Goal: Task Accomplishment & Management: Complete application form

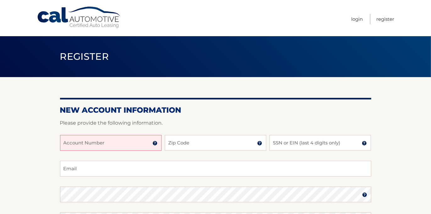
click at [146, 145] on input "Account Number" at bounding box center [111, 143] width 102 height 16
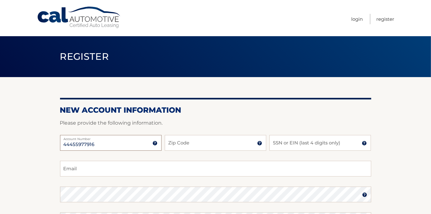
type input "44455977916"
click at [218, 142] on input "Zip Code" at bounding box center [216, 143] width 102 height 16
click at [218, 142] on input "14626" at bounding box center [216, 143] width 102 height 16
type input "14626"
click at [346, 145] on input "SSN or EIN (last 4 digits only)" at bounding box center [321, 143] width 102 height 16
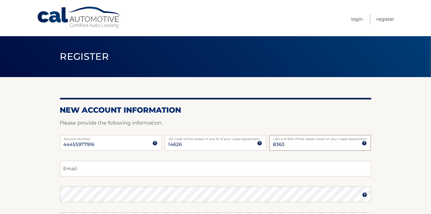
click at [346, 145] on input "8363" at bounding box center [321, 143] width 102 height 16
type input "8363"
click at [364, 142] on img at bounding box center [364, 143] width 5 height 5
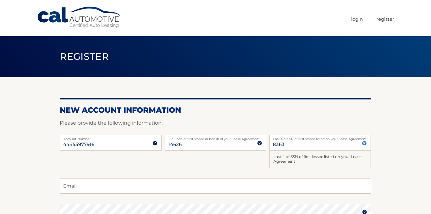
click at [90, 187] on input "Email" at bounding box center [215, 186] width 311 height 16
type input "P"
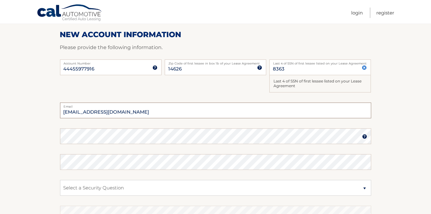
scroll to position [77, 0]
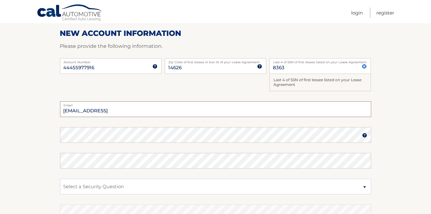
type input "petersabatowich@gmail.comRA"
click at [364, 134] on img at bounding box center [364, 135] width 5 height 5
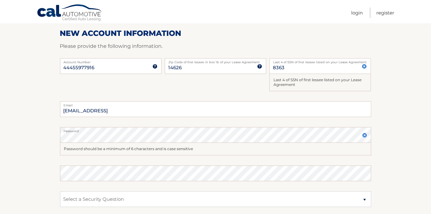
click at [365, 135] on img at bounding box center [364, 135] width 5 height 5
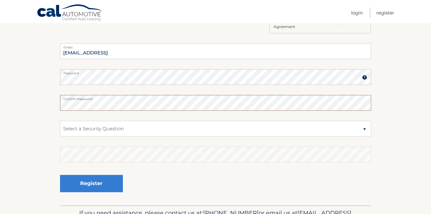
scroll to position [133, 0]
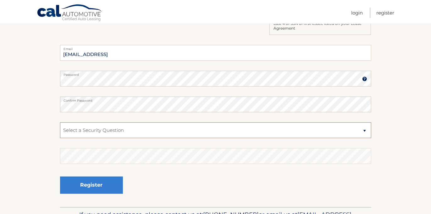
click at [365, 129] on select "Select a Security Question What was the name of your elementary school? What is…" at bounding box center [215, 130] width 311 height 16
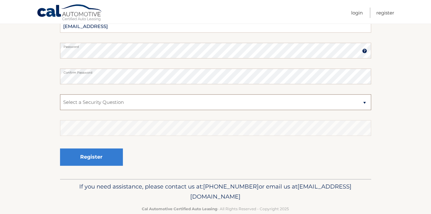
scroll to position [160, 0]
click at [364, 104] on select "Select a Security Question What was the name of your elementary school? What is…" at bounding box center [215, 103] width 311 height 16
select select "3"
click at [60, 95] on select "Select a Security Question What was the name of your elementary school? What is…" at bounding box center [215, 103] width 311 height 16
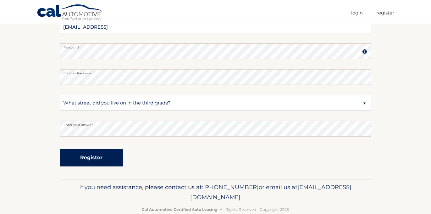
click at [96, 158] on button "Register" at bounding box center [91, 157] width 63 height 17
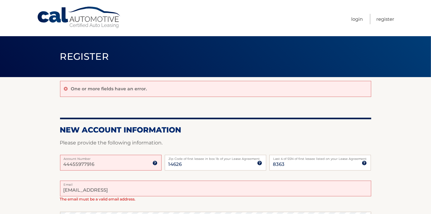
click at [141, 190] on input "petersabatowich@gmail.comRA" at bounding box center [215, 189] width 311 height 16
type input "petersabatowich@gmail.com"
click at [345, 185] on label "Email" at bounding box center [215, 183] width 311 height 5
click at [345, 185] on input "petersabatowich@gmail.com" at bounding box center [215, 189] width 311 height 16
click at [345, 185] on label "Email" at bounding box center [215, 183] width 311 height 5
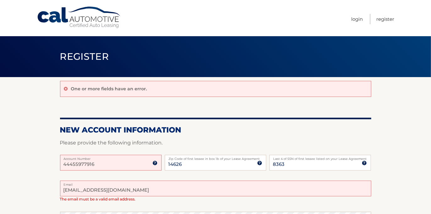
click at [345, 185] on input "petersabatowich@gmail.com" at bounding box center [215, 189] width 311 height 16
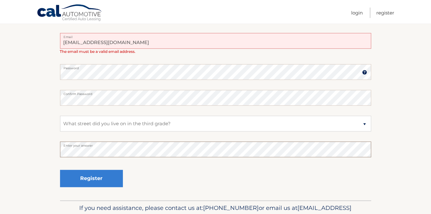
scroll to position [145, 0]
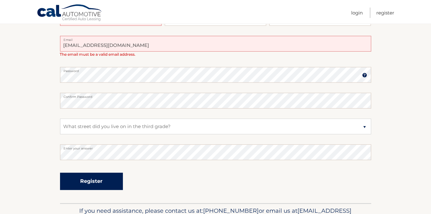
click at [87, 180] on button "Register" at bounding box center [91, 181] width 63 height 17
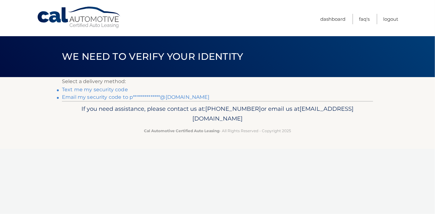
click at [87, 180] on div "Cal Automotive Menu Dashboard FAQ's Logout ×" at bounding box center [217, 107] width 435 height 214
click at [89, 90] on link "Text me my security code" at bounding box center [95, 90] width 66 height 6
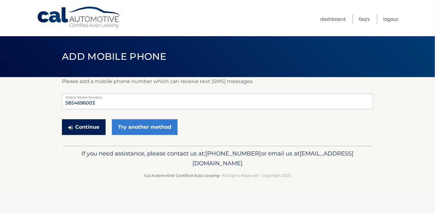
click at [86, 127] on button "Continue" at bounding box center [84, 127] width 44 height 16
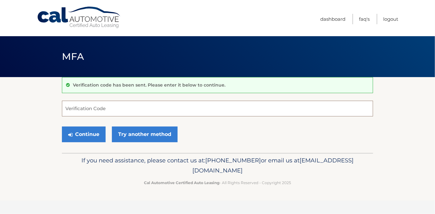
click at [135, 110] on input "Verification Code" at bounding box center [217, 109] width 311 height 16
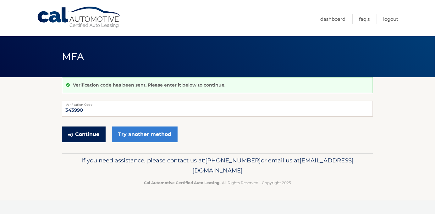
type input "343990"
click at [82, 132] on button "Continue" at bounding box center [84, 134] width 44 height 16
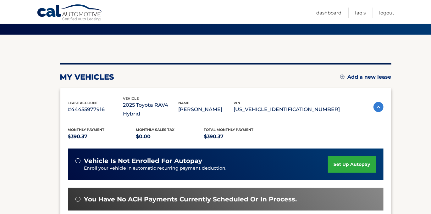
scroll to position [44, 0]
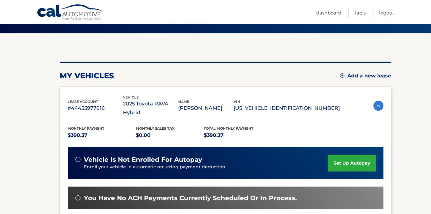
click at [346, 155] on link "set up autopay" at bounding box center [352, 163] width 48 height 17
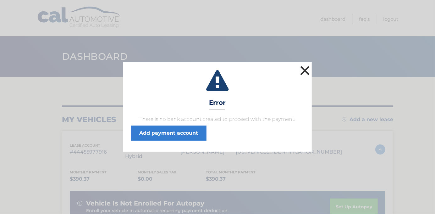
click at [304, 70] on button "×" at bounding box center [305, 70] width 13 height 13
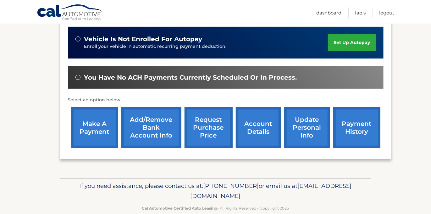
scroll to position [166, 0]
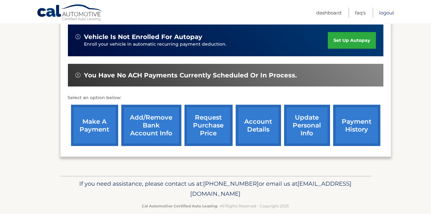
click at [384, 13] on link "Logout" at bounding box center [386, 13] width 15 height 10
